Goal: Task Accomplishment & Management: Manage account settings

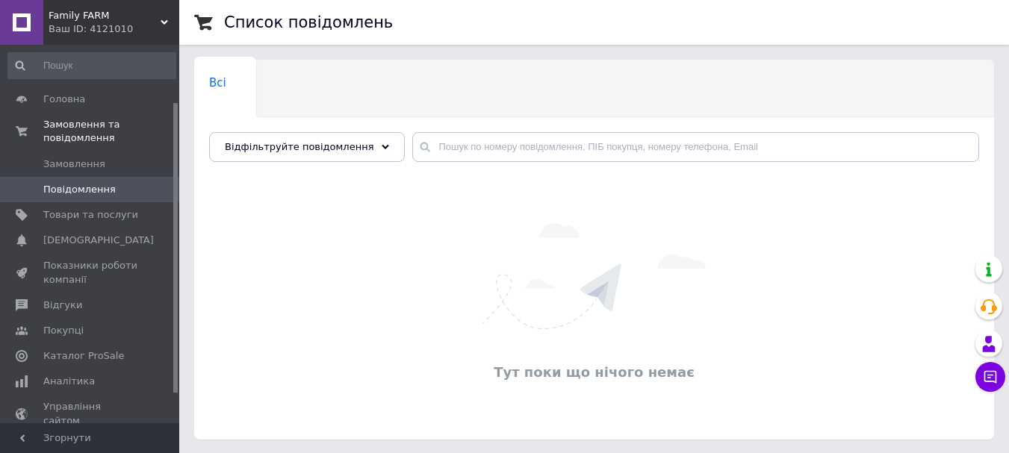
scroll to position [75, 0]
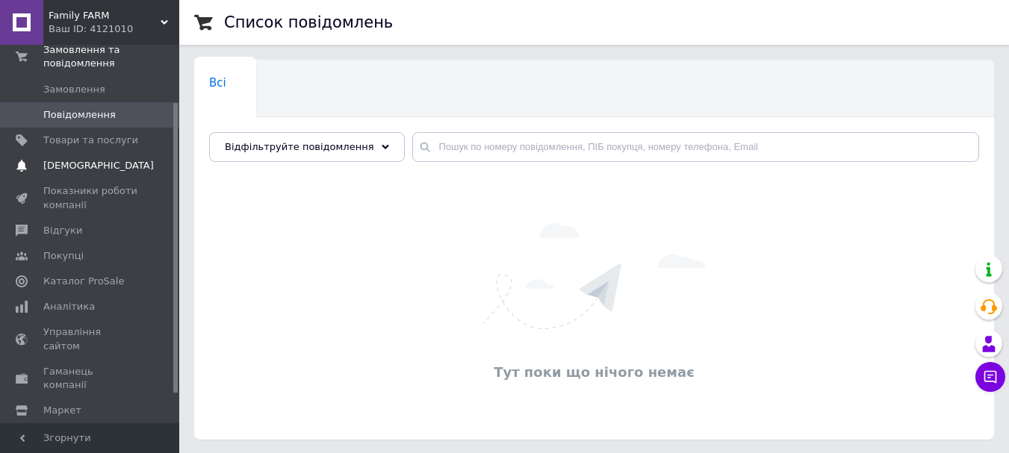
click at [69, 159] on span "[DEMOGRAPHIC_DATA]" at bounding box center [98, 165] width 111 height 13
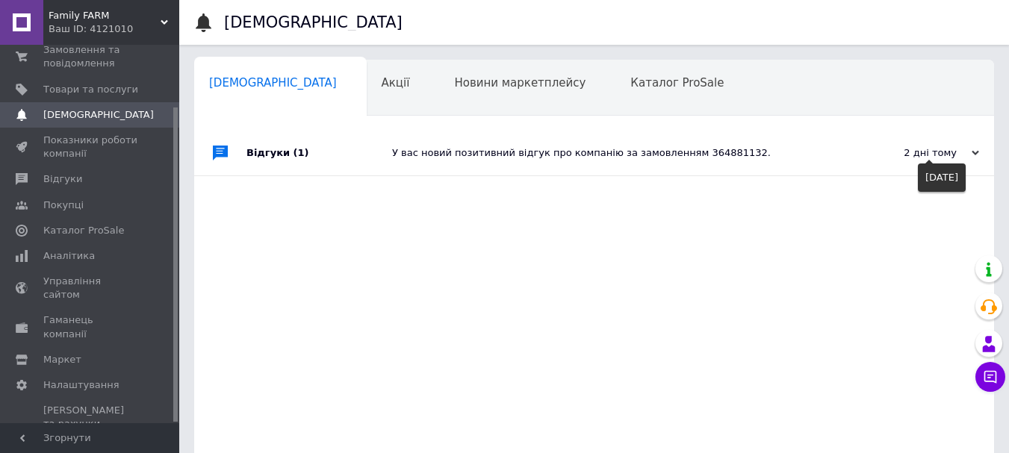
click at [976, 157] on icon at bounding box center [975, 152] width 7 height 7
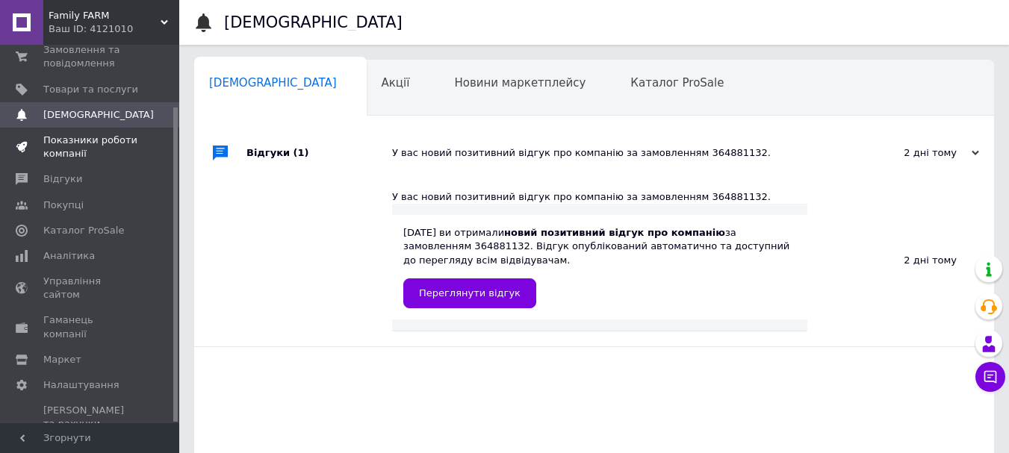
click at [67, 142] on span "Показники роботи компанії" at bounding box center [90, 147] width 95 height 27
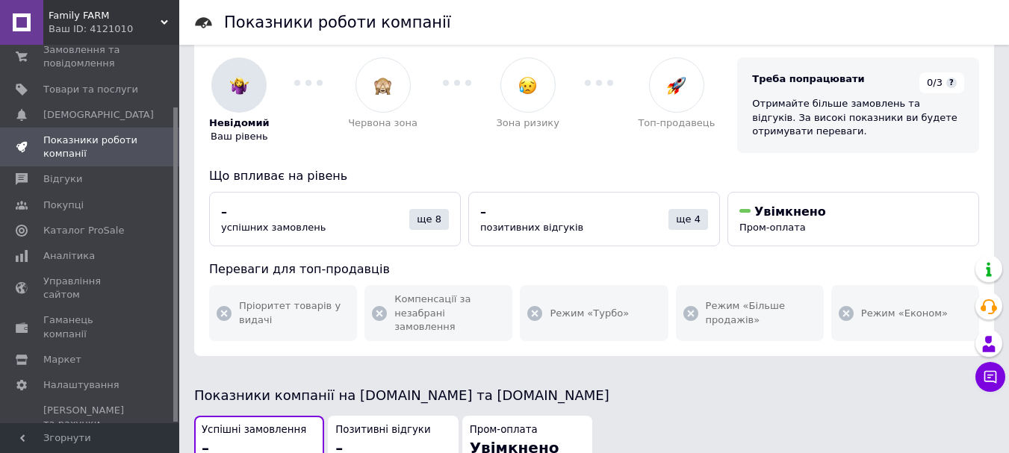
scroll to position [75, 0]
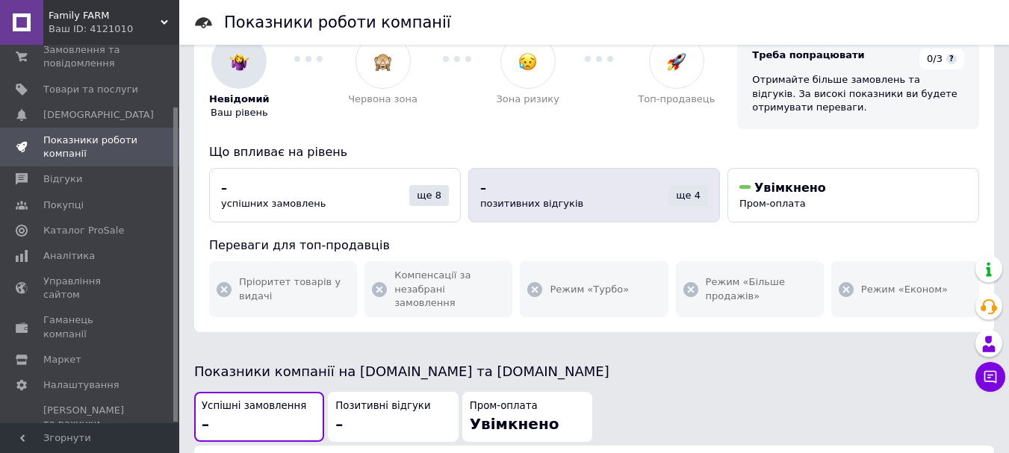
click at [577, 191] on div "–" at bounding box center [574, 188] width 188 height 16
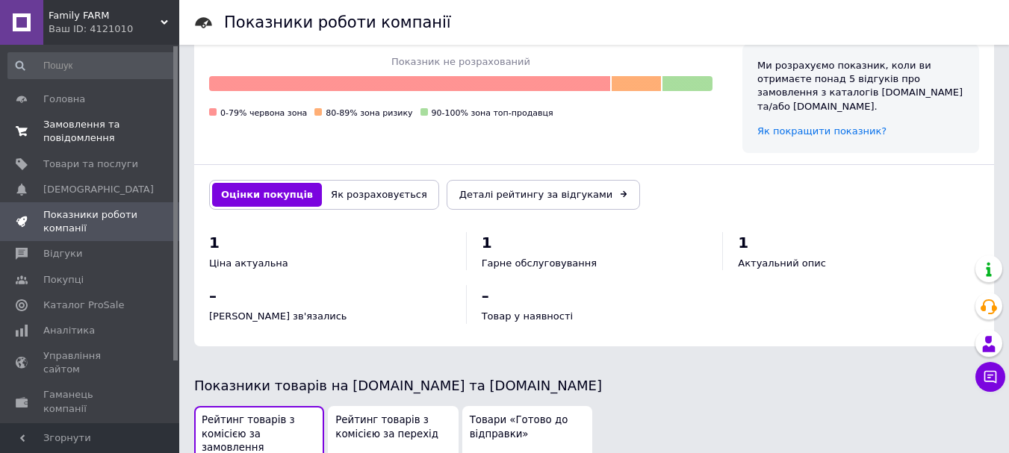
scroll to position [519, 0]
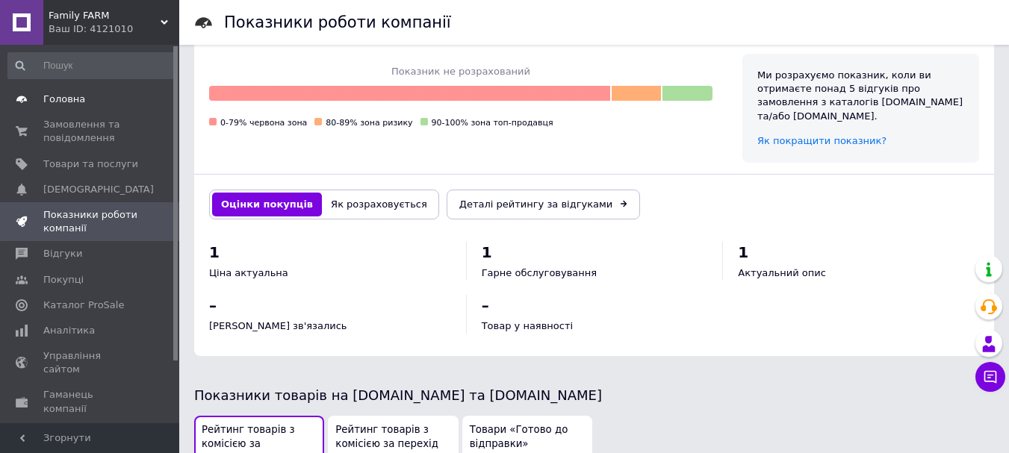
click at [74, 103] on span "Головна" at bounding box center [64, 99] width 42 height 13
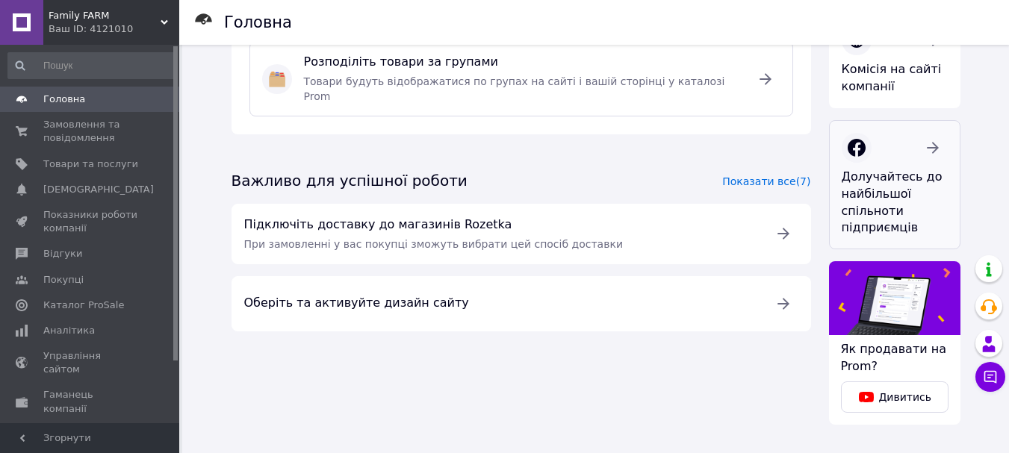
scroll to position [385, 0]
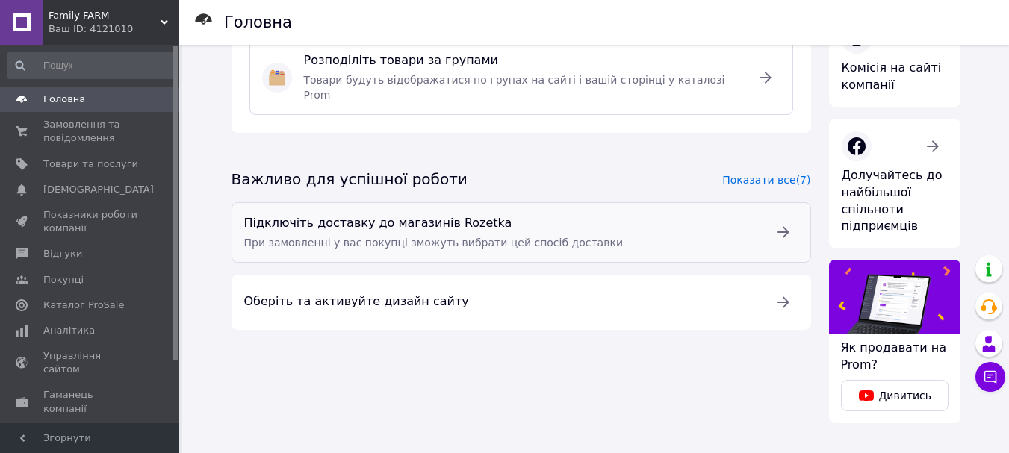
click at [791, 223] on icon at bounding box center [783, 232] width 18 height 18
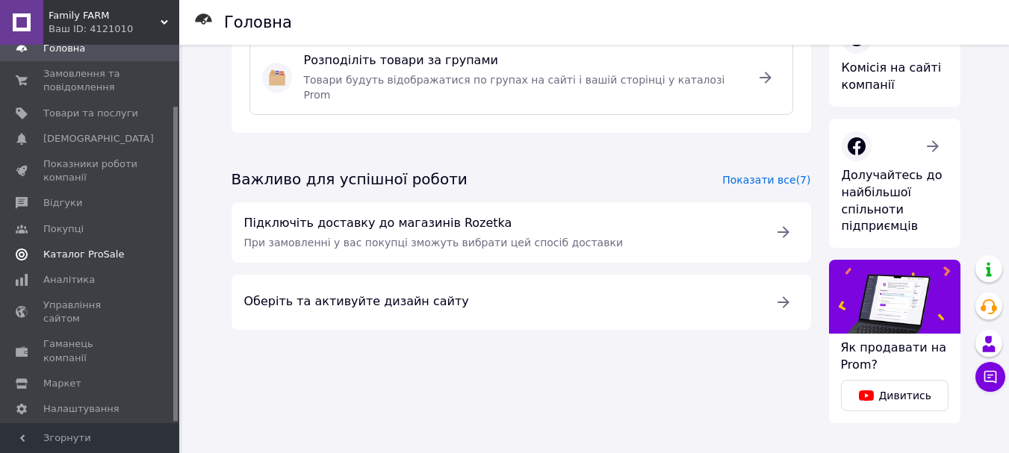
scroll to position [75, 0]
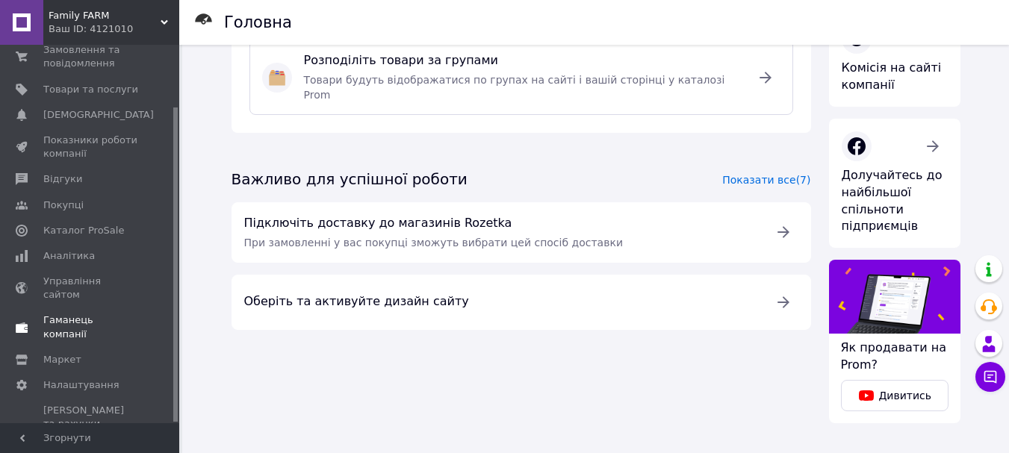
click at [105, 314] on span "Гаманець компанії" at bounding box center [90, 327] width 95 height 27
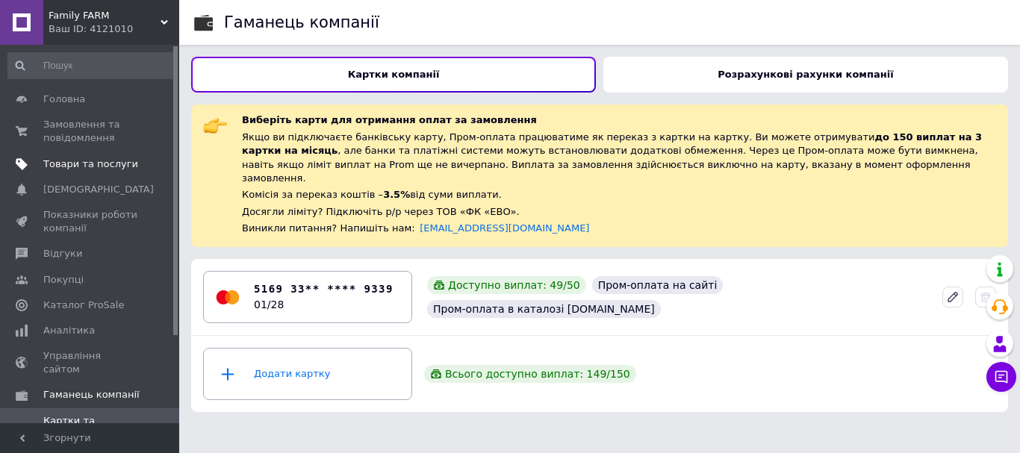
click at [71, 166] on span "Товари та послуги" at bounding box center [90, 164] width 95 height 13
